Goal: Navigation & Orientation: Understand site structure

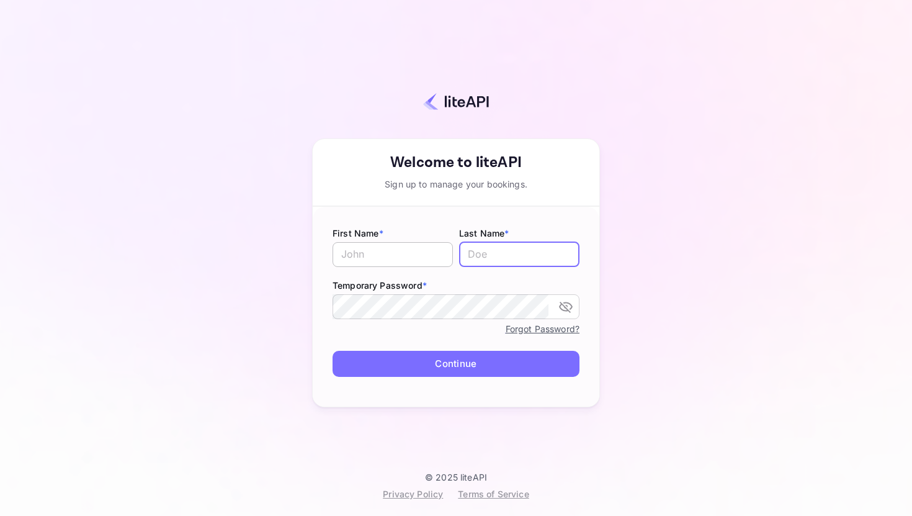
click at [410, 249] on input "text" at bounding box center [393, 254] width 120 height 25
type input "Arjun"
type input "[PERSON_NAME]"
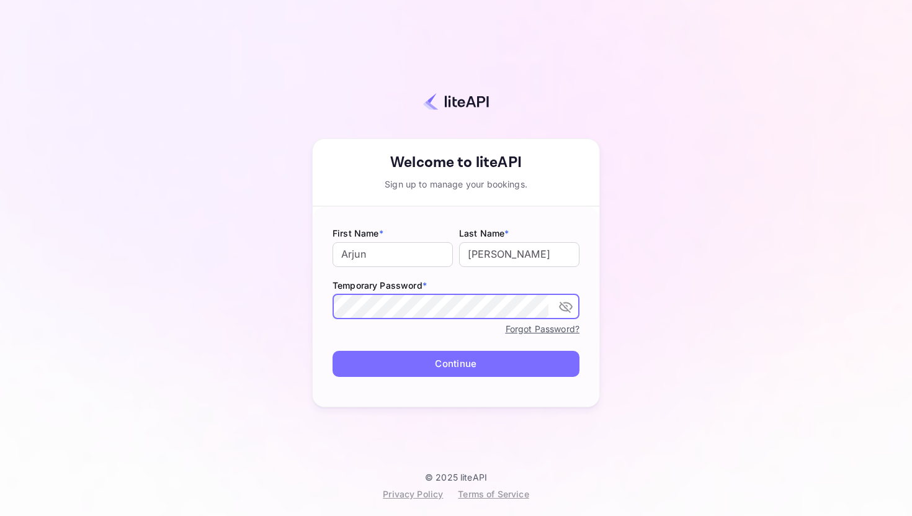
click at [459, 375] on button "Continue" at bounding box center [456, 364] width 247 height 27
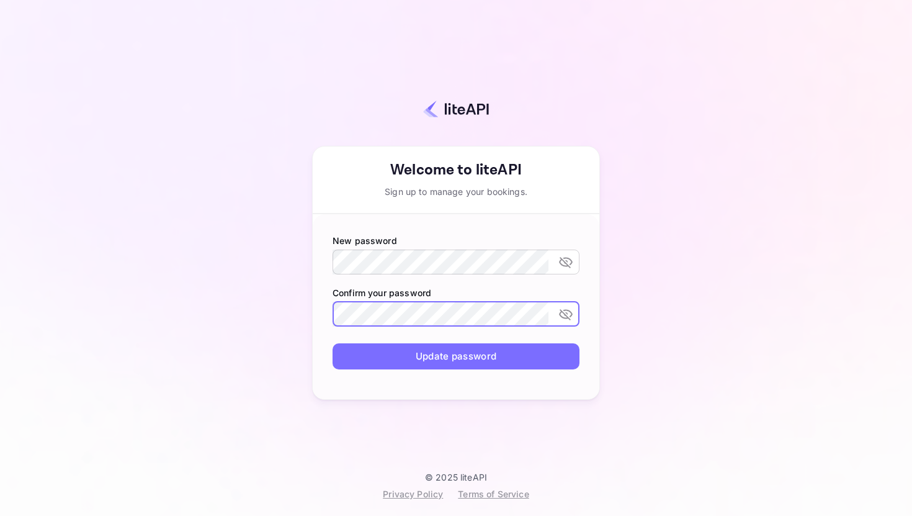
click at [454, 352] on button "Update password" at bounding box center [456, 356] width 247 height 27
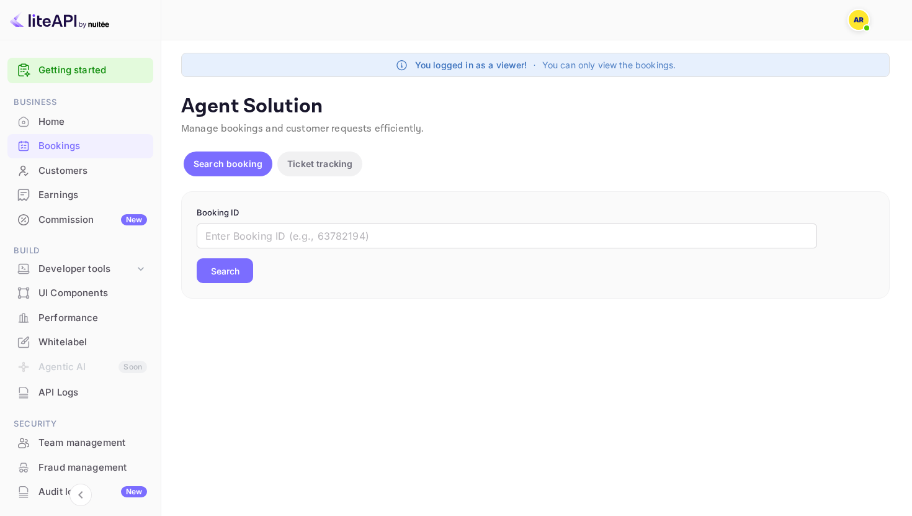
click at [89, 148] on div "Bookings" at bounding box center [92, 146] width 109 height 14
click at [311, 164] on p "Ticket tracking" at bounding box center [319, 163] width 65 height 13
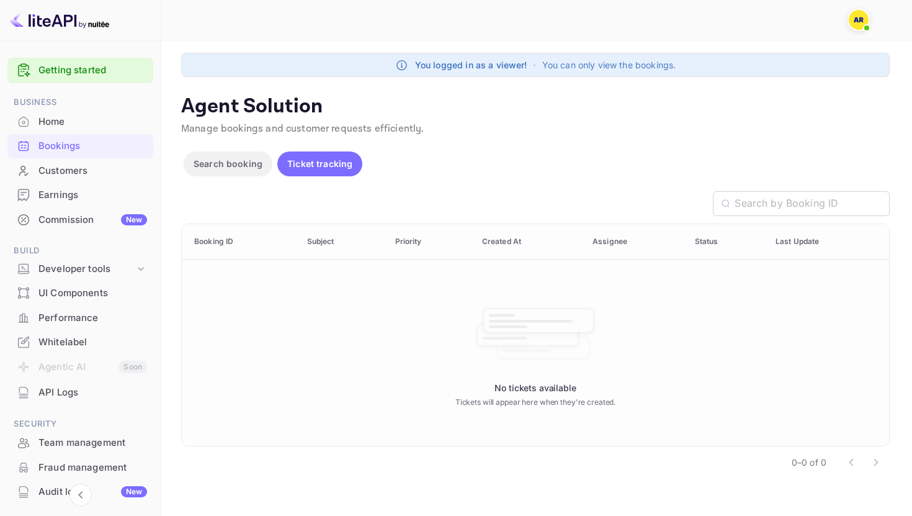
click at [229, 160] on p "Search booking" at bounding box center [228, 163] width 69 height 13
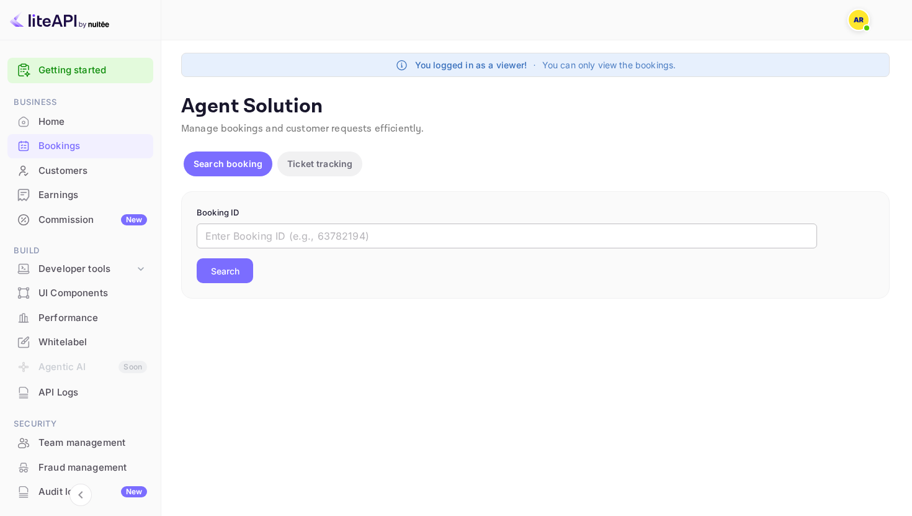
click at [274, 243] on input "text" at bounding box center [507, 235] width 620 height 25
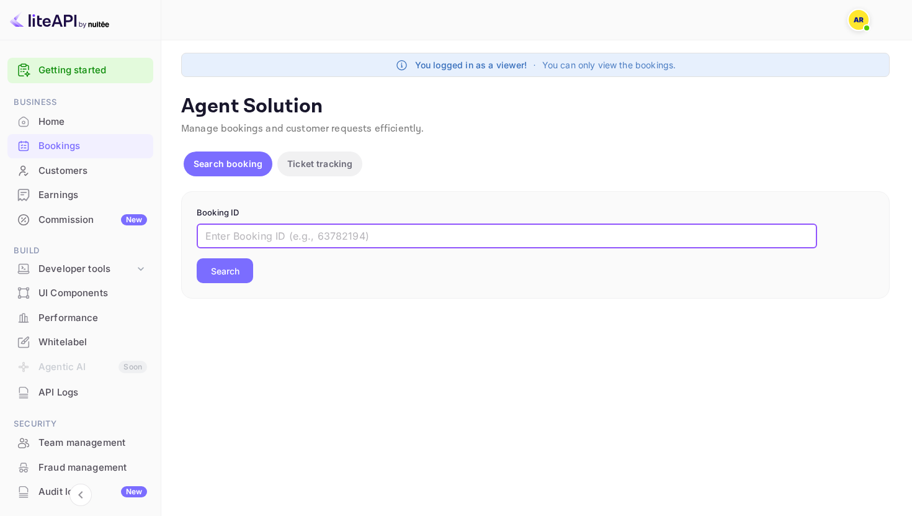
click at [88, 171] on div "Customers" at bounding box center [92, 171] width 109 height 14
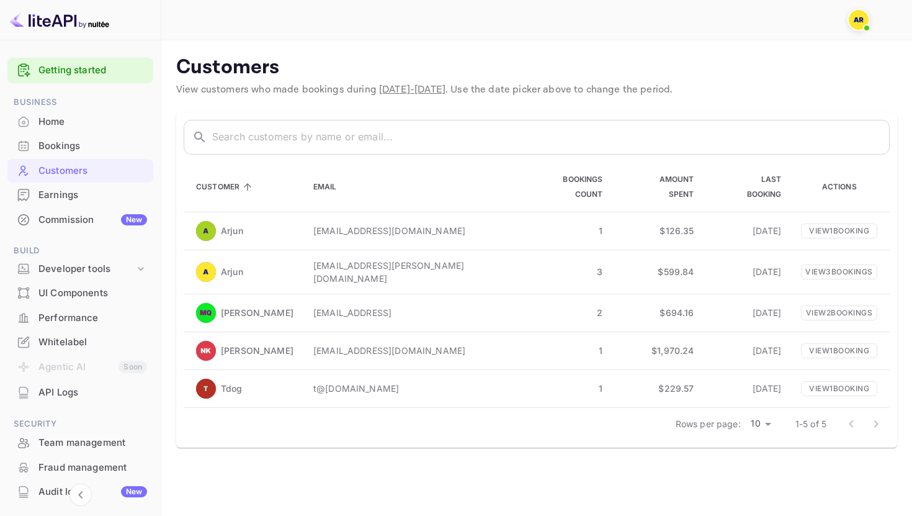
click at [439, 93] on span "[DATE] - [DATE]" at bounding box center [412, 89] width 66 height 13
click at [878, 411] on div at bounding box center [864, 423] width 50 height 25
click at [524, 344] on p "1" at bounding box center [563, 350] width 78 height 13
click at [827, 342] on p "View 1 booking" at bounding box center [839, 349] width 76 height 15
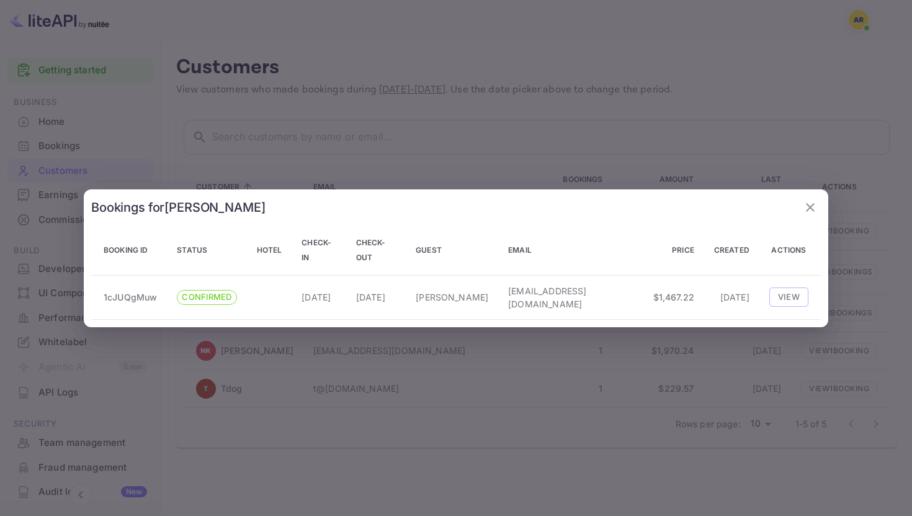
click at [813, 203] on icon "button" at bounding box center [810, 207] width 15 height 15
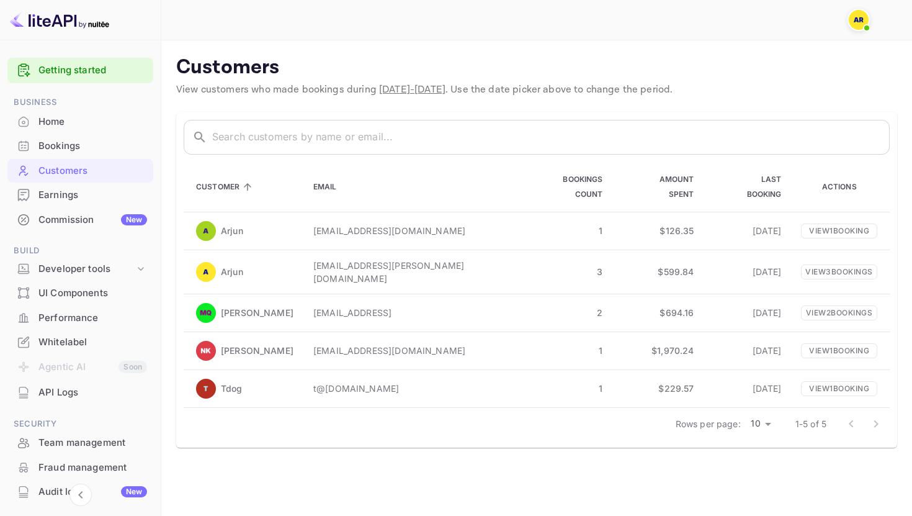
click at [81, 140] on div "Bookings" at bounding box center [92, 146] width 109 height 14
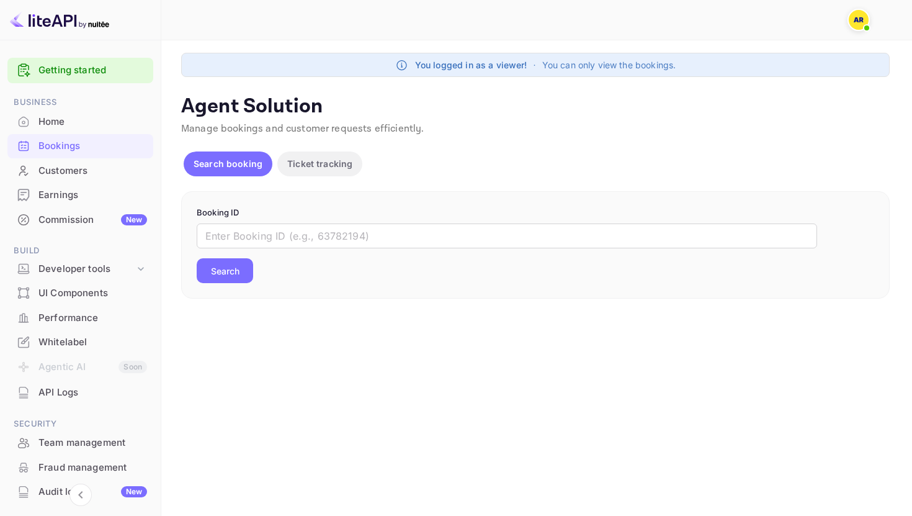
click at [857, 20] on img at bounding box center [859, 20] width 20 height 20
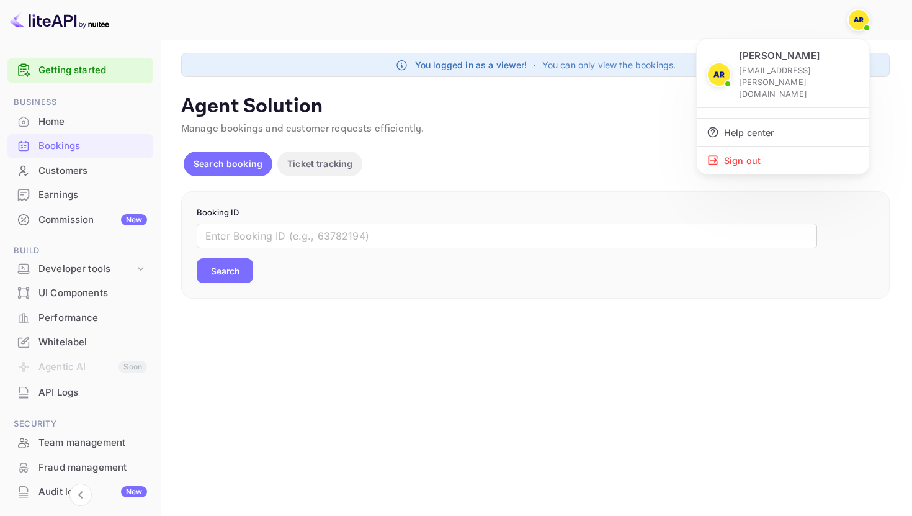
click at [612, 163] on div at bounding box center [456, 258] width 912 height 516
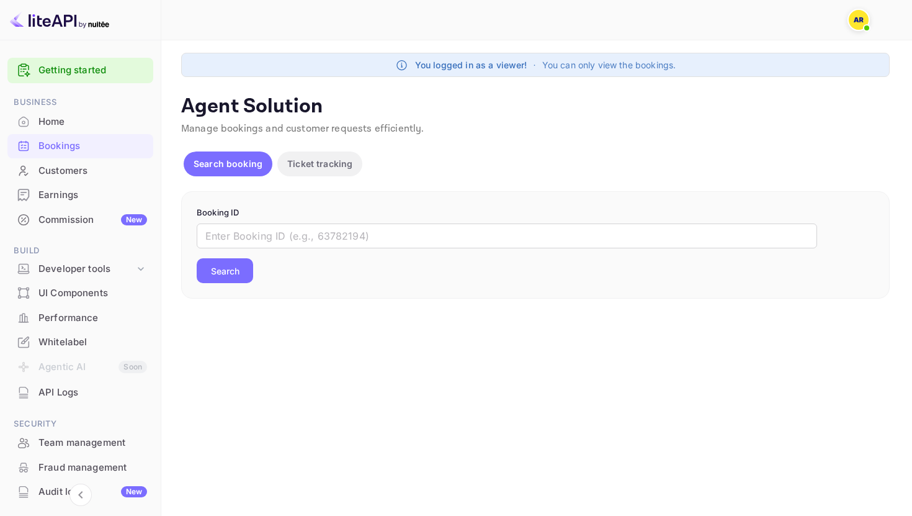
click at [85, 172] on div "Customers" at bounding box center [92, 171] width 109 height 14
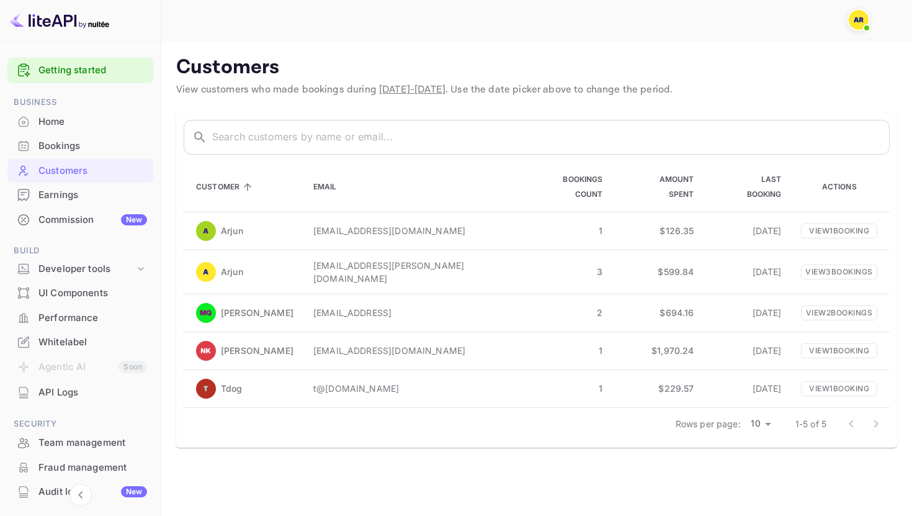
click at [83, 146] on div "Bookings" at bounding box center [92, 146] width 109 height 14
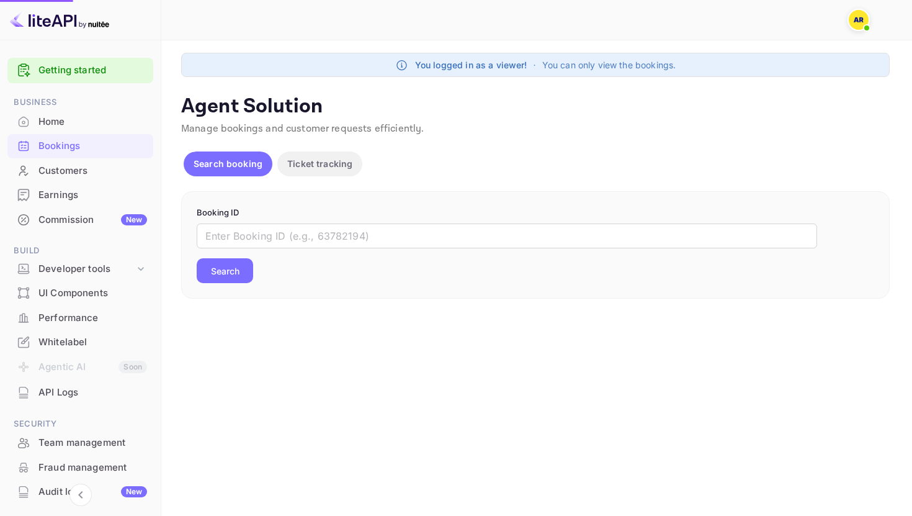
click at [86, 116] on div "Home" at bounding box center [92, 122] width 109 height 14
click at [85, 127] on div "Home" at bounding box center [92, 122] width 109 height 14
click at [86, 164] on div "Customers" at bounding box center [92, 171] width 109 height 14
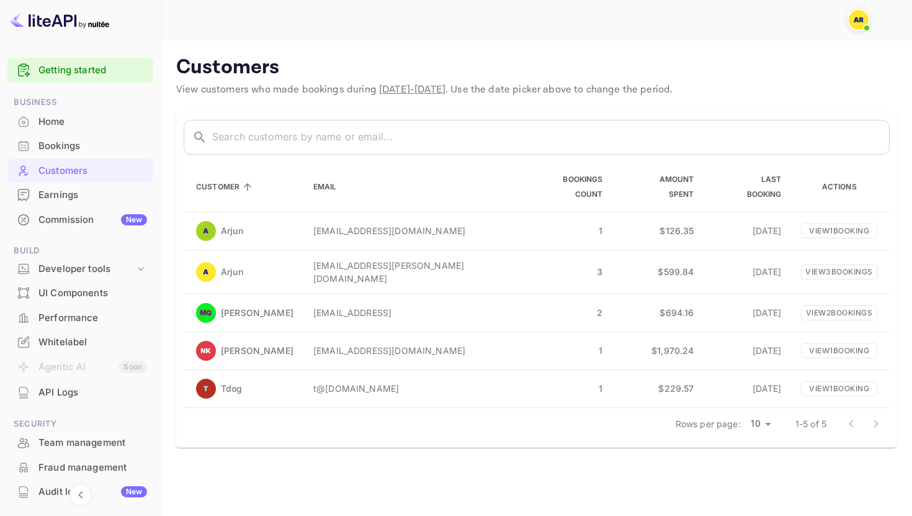
click at [91, 200] on div "Earnings" at bounding box center [92, 195] width 109 height 14
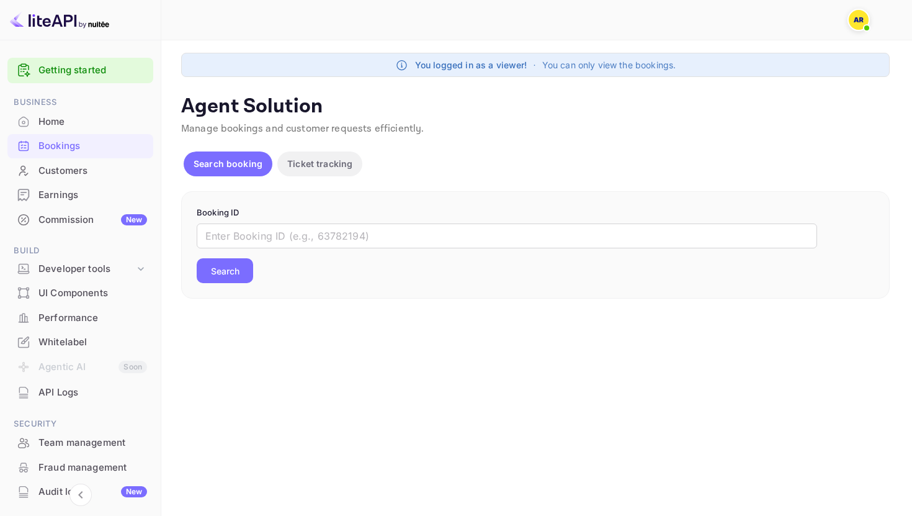
click at [88, 168] on div "Customers" at bounding box center [92, 171] width 109 height 14
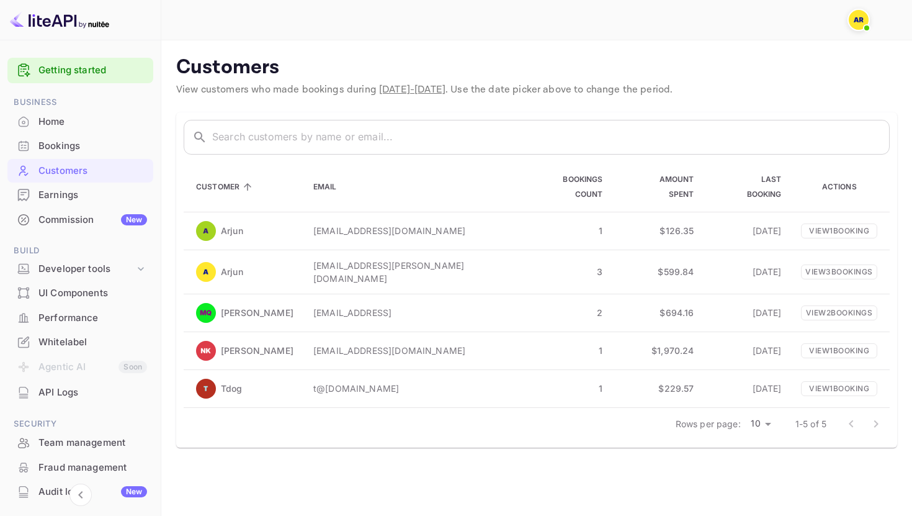
click at [440, 87] on span "[DATE] - [DATE]" at bounding box center [412, 89] width 66 height 13
click at [81, 226] on div "Commission New" at bounding box center [80, 220] width 146 height 24
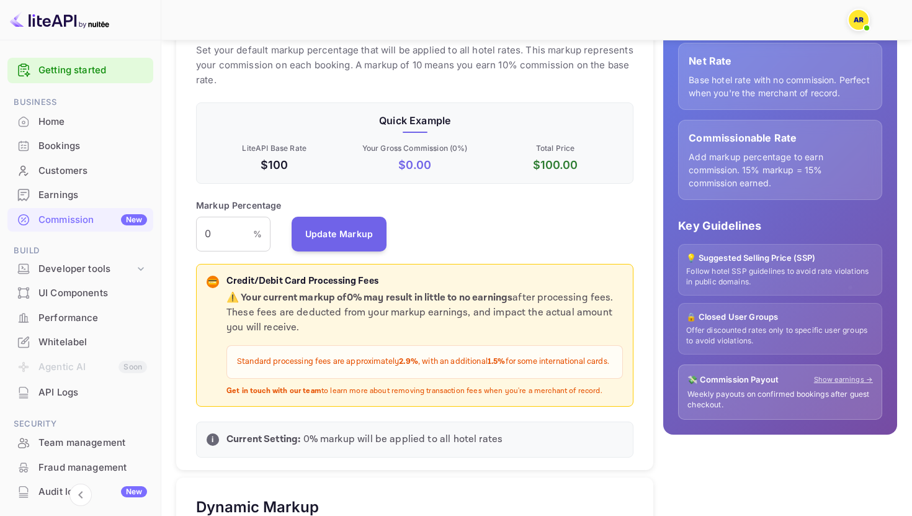
scroll to position [24, 0]
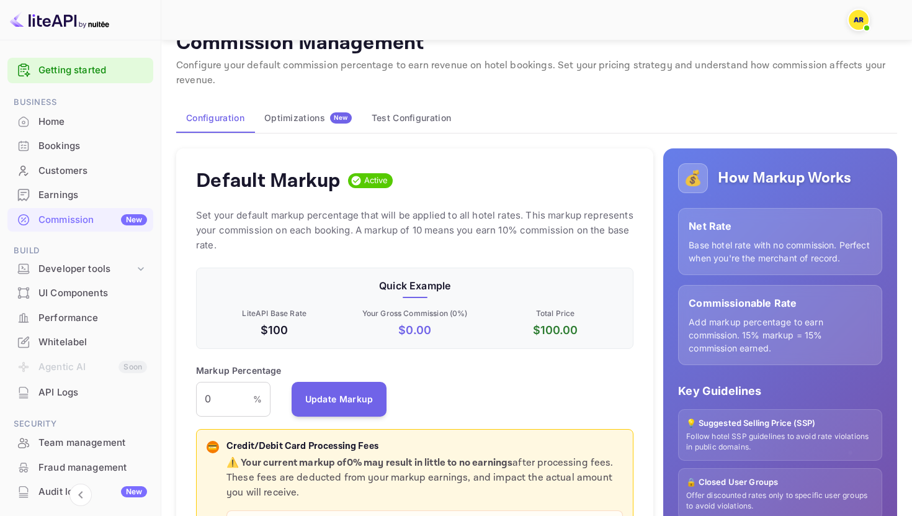
click at [95, 166] on div "Customers" at bounding box center [92, 171] width 109 height 14
